Goal: Obtain resource: Download file/media

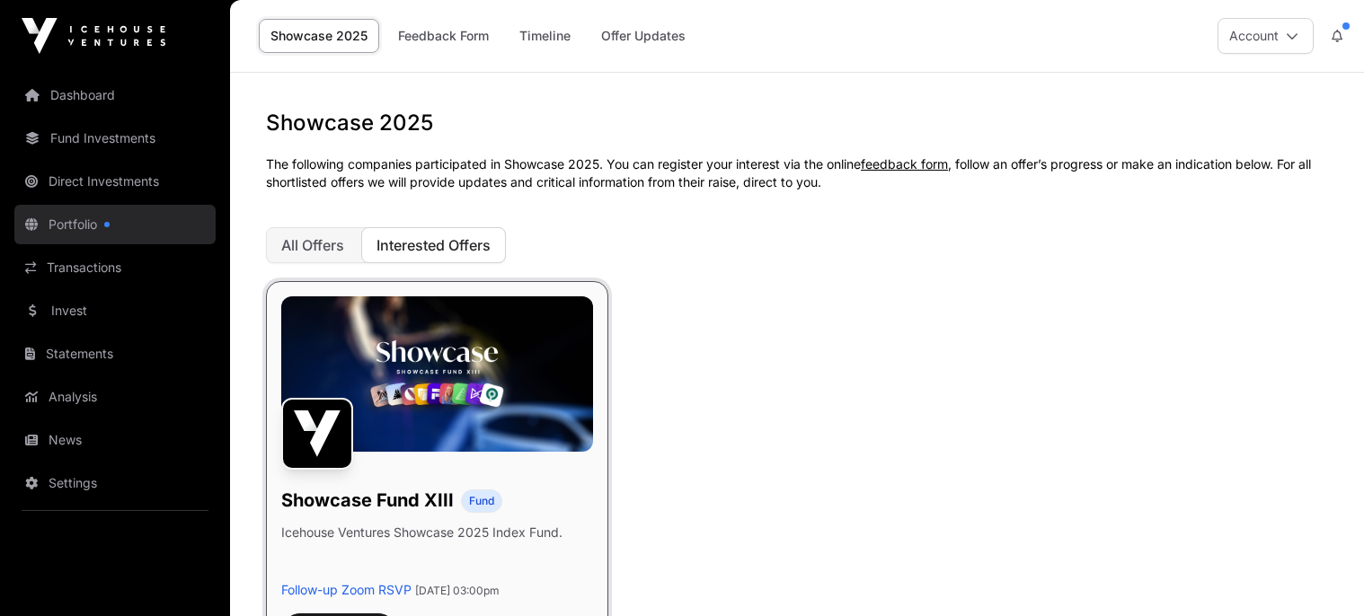
click at [75, 230] on link "Portfolio" at bounding box center [114, 225] width 201 height 40
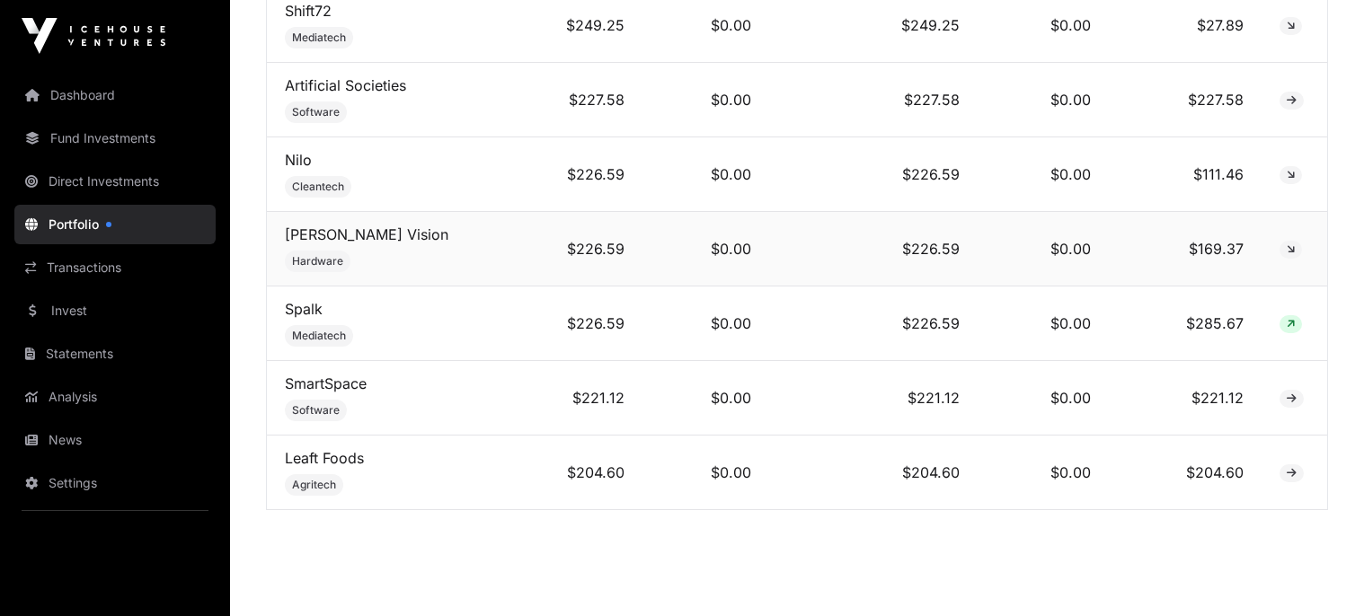
scroll to position [5484, 0]
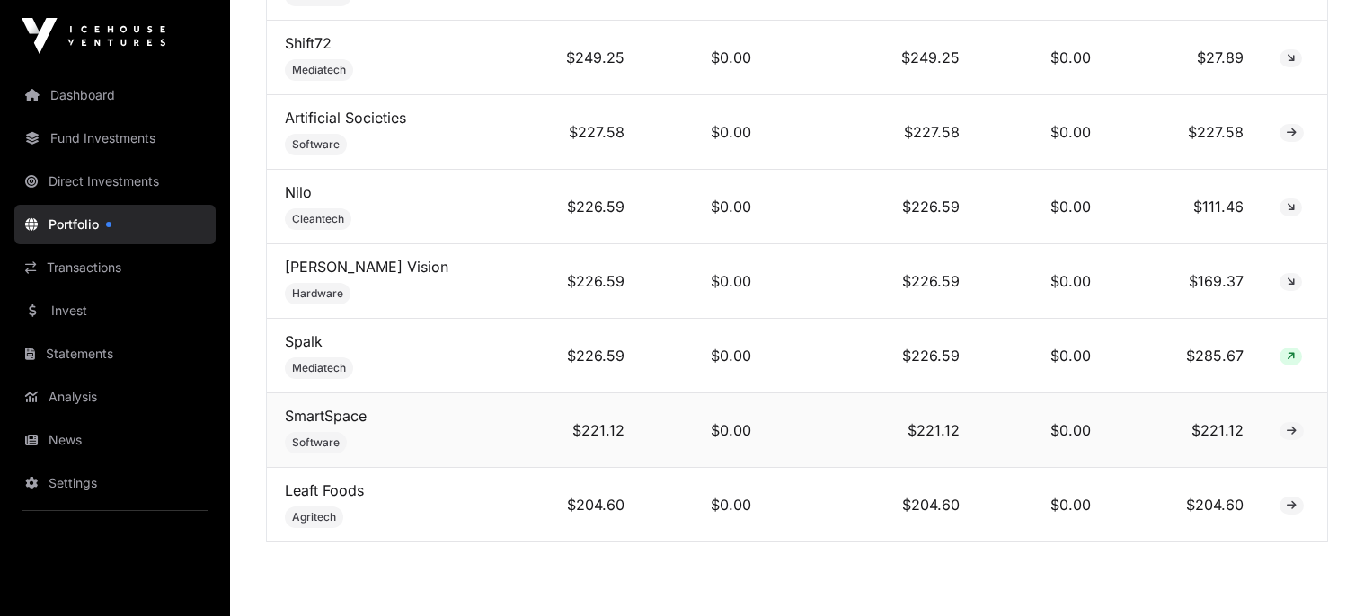
click at [1287, 437] on icon at bounding box center [1291, 431] width 10 height 11
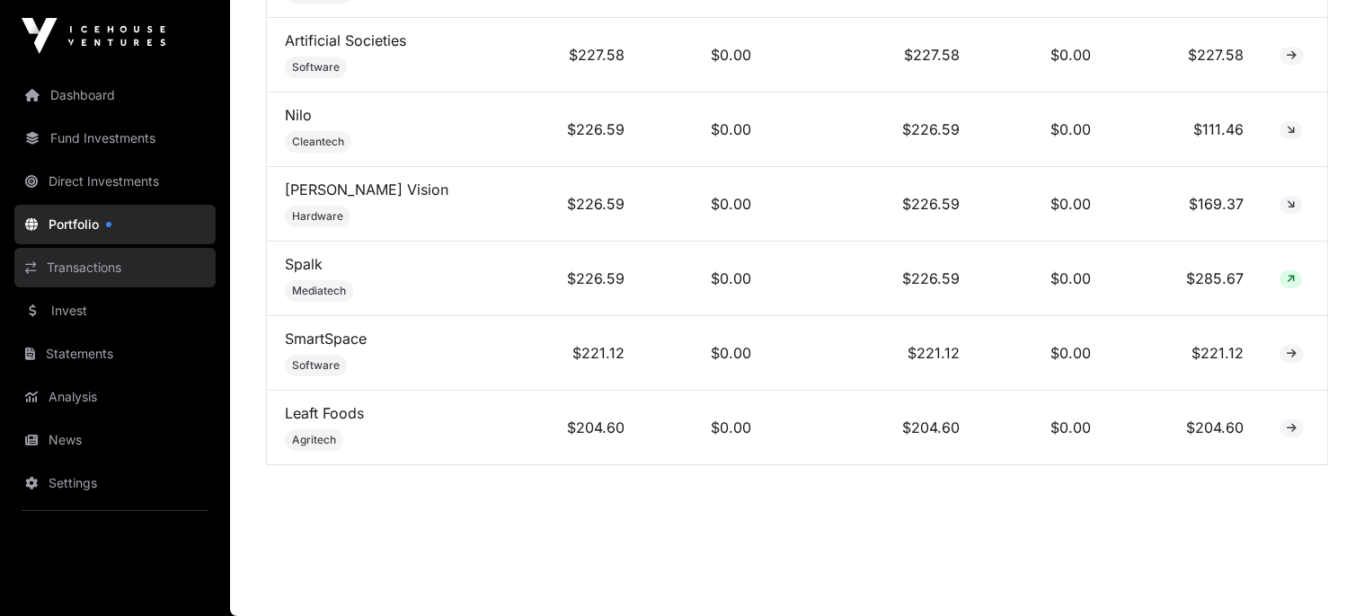
click at [92, 277] on link "Transactions" at bounding box center [114, 268] width 201 height 40
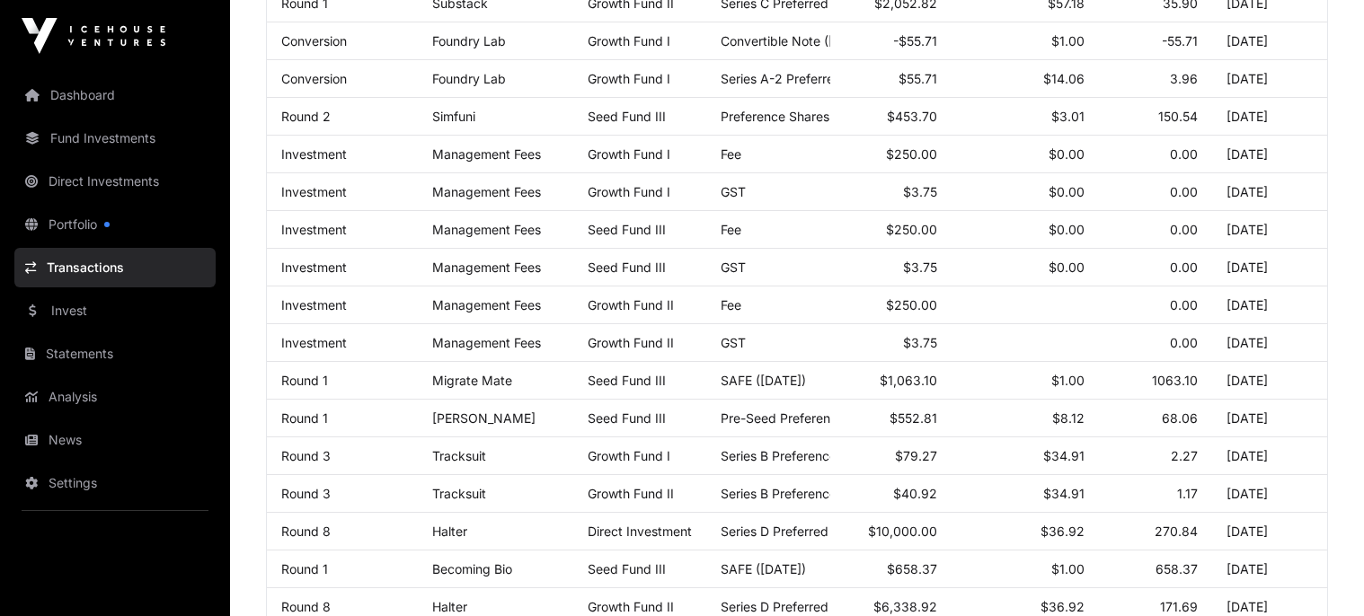
scroll to position [719, 0]
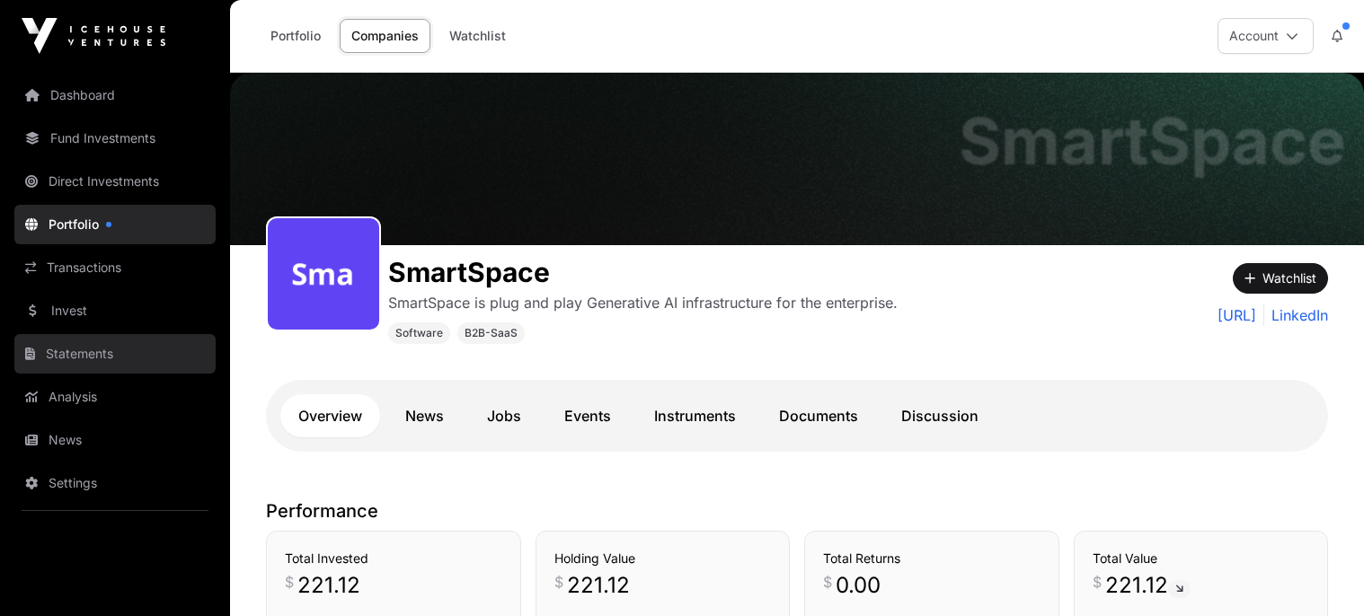
click at [84, 353] on link "Statements" at bounding box center [114, 354] width 201 height 40
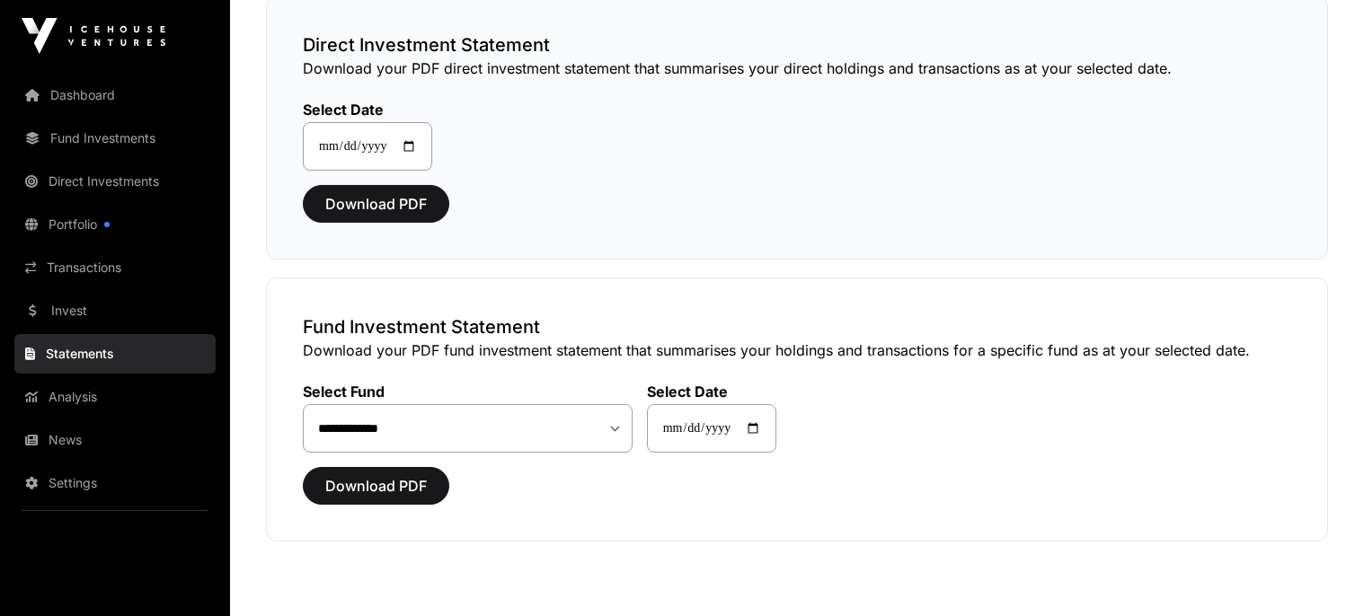
scroll to position [180, 0]
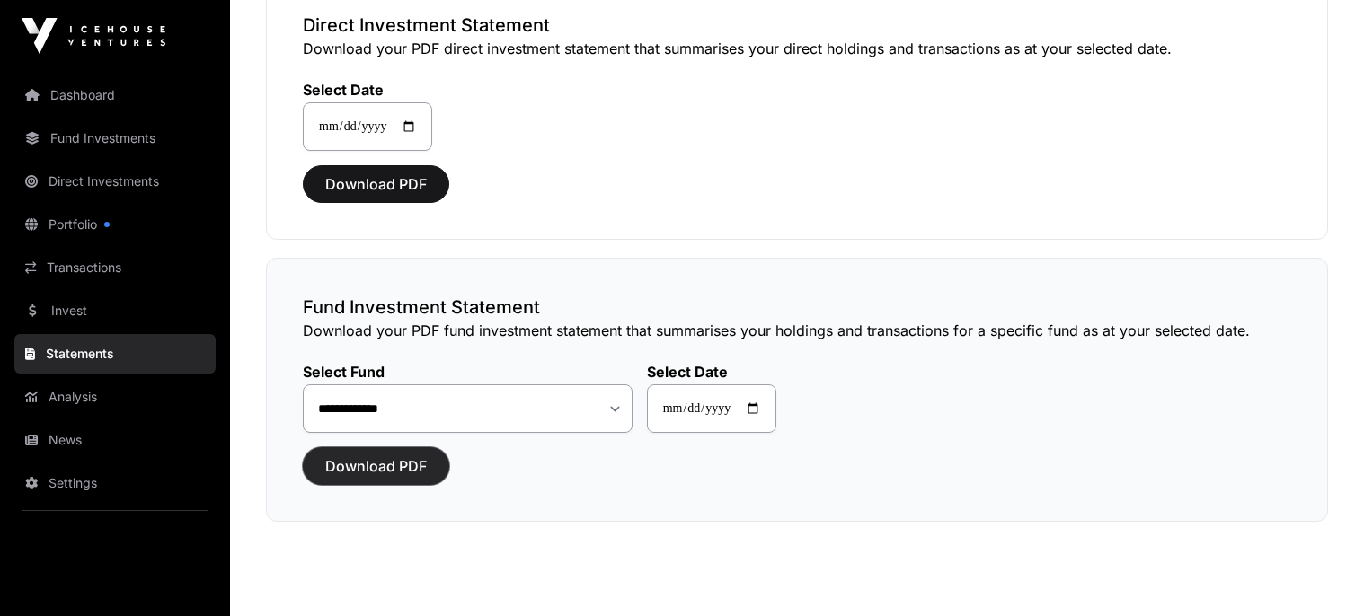
click at [411, 463] on span "Download PDF" at bounding box center [375, 466] width 101 height 22
